Goal: Task Accomplishment & Management: Use online tool/utility

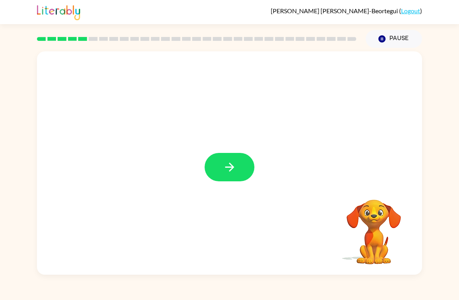
click at [229, 165] on icon "button" at bounding box center [230, 167] width 14 height 14
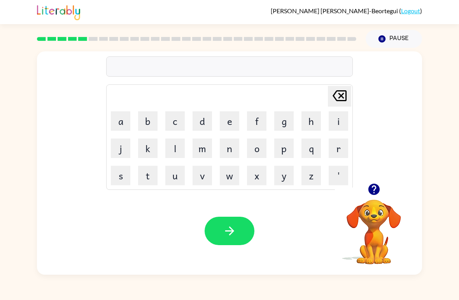
click at [230, 222] on button "button" at bounding box center [230, 231] width 50 height 28
click at [231, 227] on icon "button" at bounding box center [230, 231] width 14 height 14
click at [144, 122] on button "b" at bounding box center [147, 120] width 19 height 19
click at [332, 121] on button "i" at bounding box center [338, 120] width 19 height 19
click at [288, 177] on button "y" at bounding box center [283, 175] width 19 height 19
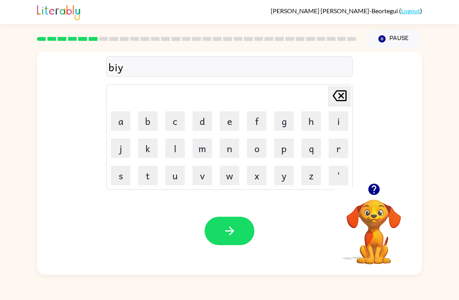
click at [343, 91] on icon at bounding box center [339, 95] width 14 height 11
click at [284, 124] on button "g" at bounding box center [283, 120] width 19 height 19
click at [317, 119] on button "h" at bounding box center [310, 120] width 19 height 19
click at [342, 94] on icon "[PERSON_NAME] last character input" at bounding box center [339, 95] width 19 height 19
click at [339, 101] on icon at bounding box center [339, 95] width 14 height 11
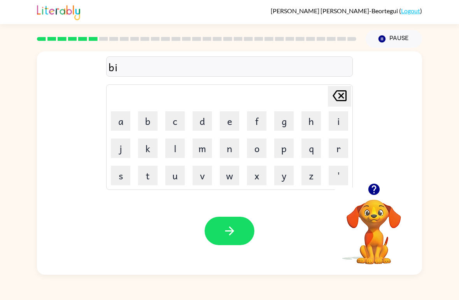
click at [291, 123] on button "g" at bounding box center [283, 120] width 19 height 19
click at [350, 85] on div "big Delete Delete last character input a b c d e f g h i j k l m n o p q r s t …" at bounding box center [229, 117] width 247 height 145
click at [336, 99] on icon "[PERSON_NAME] last character input" at bounding box center [339, 95] width 19 height 19
click at [334, 98] on icon at bounding box center [339, 95] width 14 height 11
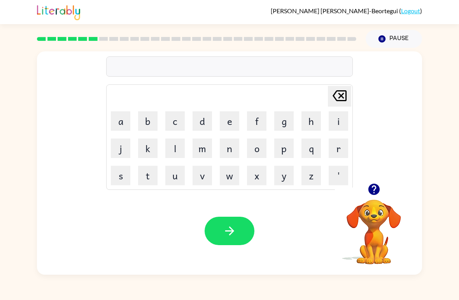
click at [339, 96] on icon "[PERSON_NAME] last character input" at bounding box center [339, 95] width 19 height 19
click at [346, 94] on icon at bounding box center [339, 95] width 14 height 11
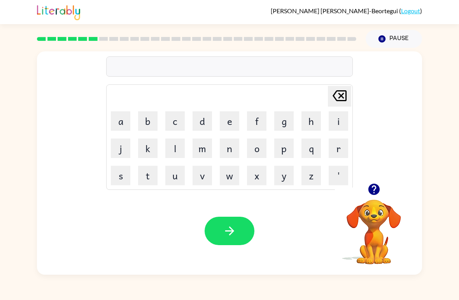
click at [156, 123] on button "b" at bounding box center [147, 120] width 19 height 19
click at [335, 93] on icon at bounding box center [339, 95] width 14 height 11
click at [335, 121] on button "i" at bounding box center [338, 120] width 19 height 19
click at [317, 111] on button "h" at bounding box center [310, 120] width 19 height 19
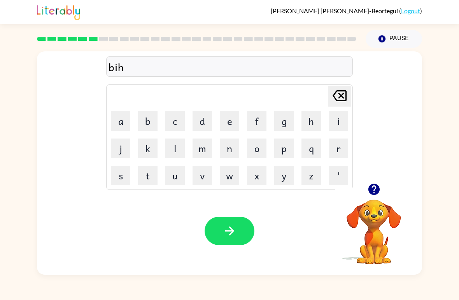
click at [252, 225] on button "button" at bounding box center [230, 231] width 50 height 28
click at [154, 177] on button "t" at bounding box center [147, 175] width 19 height 19
click at [230, 225] on icon "button" at bounding box center [230, 231] width 14 height 14
click at [255, 142] on button "o" at bounding box center [256, 147] width 19 height 19
click at [203, 142] on button "m" at bounding box center [201, 147] width 19 height 19
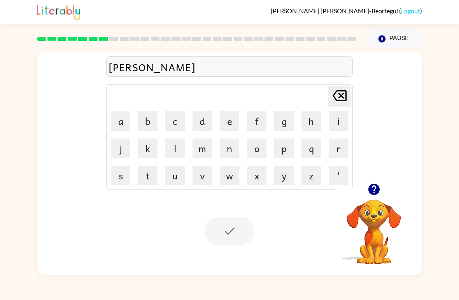
click at [254, 140] on button "o" at bounding box center [256, 147] width 19 height 19
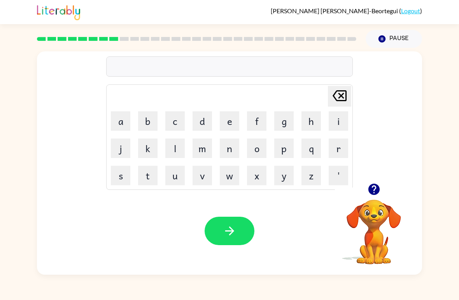
click at [202, 152] on button "m" at bounding box center [201, 147] width 19 height 19
click at [335, 124] on button "i" at bounding box center [338, 120] width 19 height 19
click at [343, 145] on button "r" at bounding box center [338, 147] width 19 height 19
click at [343, 123] on button "i" at bounding box center [338, 120] width 19 height 19
click at [238, 238] on button "button" at bounding box center [230, 231] width 50 height 28
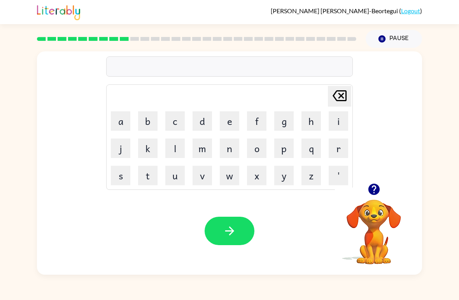
click at [376, 223] on video "Your browser must support playing .mp4 files to use Literably. Please try using…" at bounding box center [374, 226] width 78 height 78
click at [390, 224] on video "Your browser must support playing .mp4 files to use Literably. Please try using…" at bounding box center [374, 226] width 78 height 78
click at [22, 243] on div "[PERSON_NAME] last character input a b c d e f g h i j k l m n o p q r s t u v …" at bounding box center [229, 161] width 459 height 227
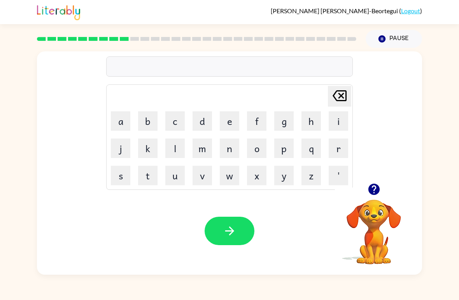
click at [344, 90] on icon "[PERSON_NAME] last character input" at bounding box center [339, 95] width 19 height 19
click at [343, 89] on icon "[PERSON_NAME] last character input" at bounding box center [339, 95] width 19 height 19
click at [332, 103] on icon "[PERSON_NAME] last character input" at bounding box center [339, 95] width 19 height 19
click at [342, 92] on icon at bounding box center [339, 95] width 14 height 11
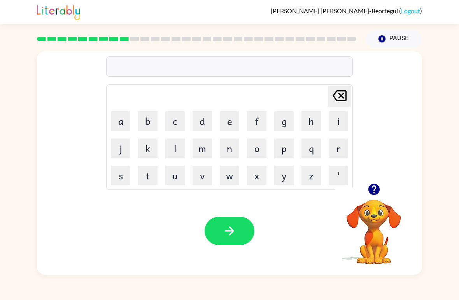
click at [303, 149] on button "q" at bounding box center [310, 147] width 19 height 19
click at [263, 150] on button "o" at bounding box center [256, 147] width 19 height 19
click at [193, 143] on button "m" at bounding box center [201, 147] width 19 height 19
click at [220, 135] on td "n" at bounding box center [229, 148] width 26 height 26
click at [237, 174] on button "w" at bounding box center [229, 175] width 19 height 19
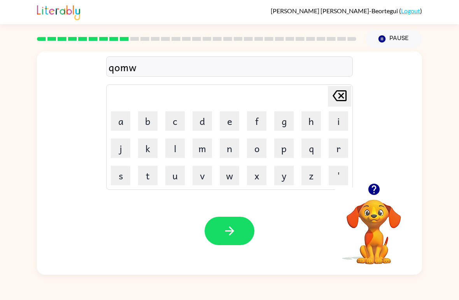
click at [346, 97] on icon at bounding box center [339, 95] width 14 height 11
click at [344, 96] on icon "[PERSON_NAME] last character input" at bounding box center [339, 95] width 19 height 19
click at [344, 97] on icon "[PERSON_NAME] last character input" at bounding box center [339, 95] width 19 height 19
